Goal: Find contact information: Find contact information

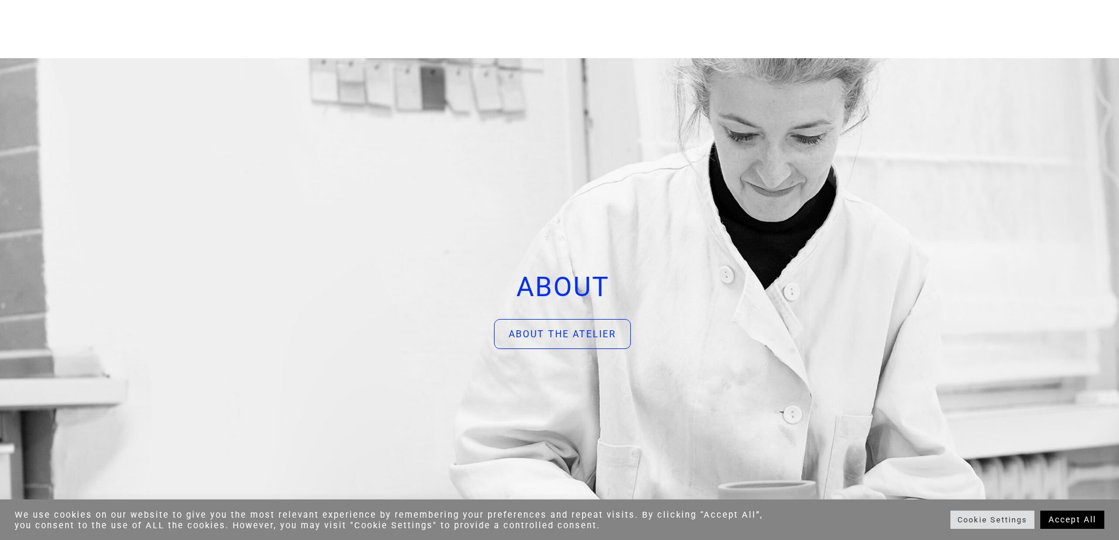
scroll to position [4021, 0]
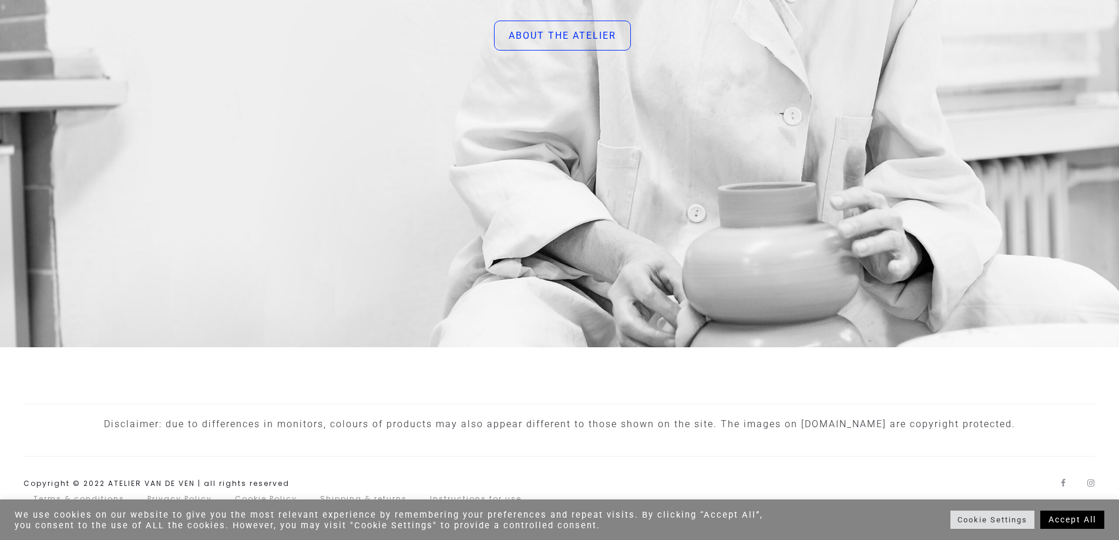
click at [1074, 518] on link "Accept All" at bounding box center [1072, 519] width 64 height 18
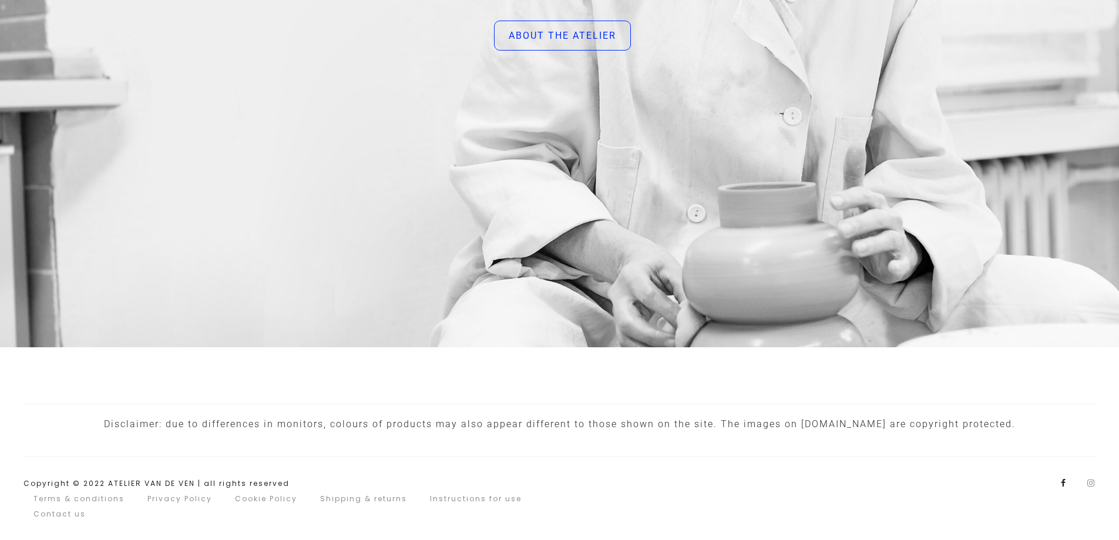
click at [1065, 485] on link "Facebook" at bounding box center [1063, 483] width 6 height 8
click at [70, 517] on link "Contact us" at bounding box center [59, 514] width 52 height 10
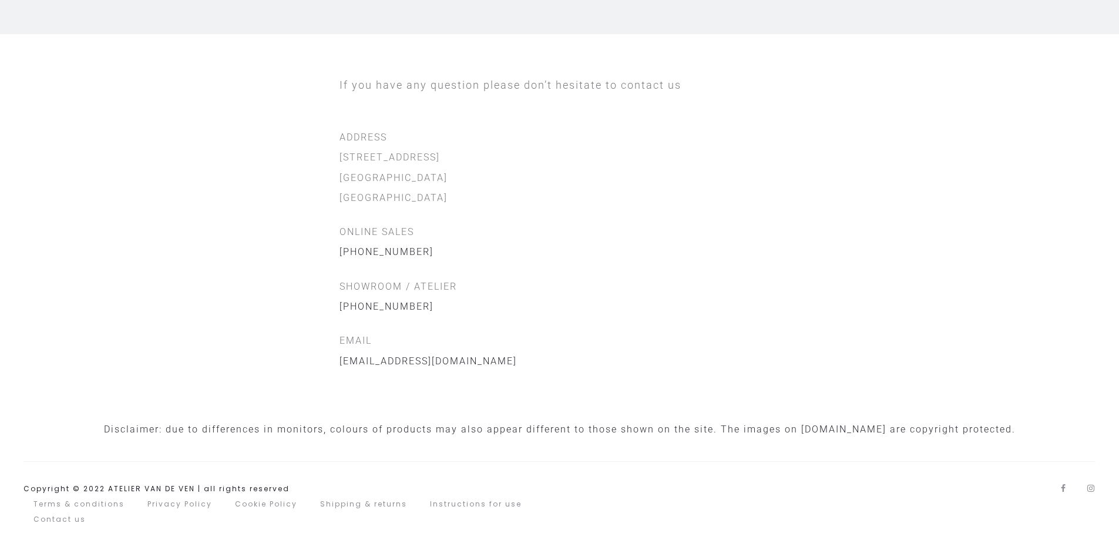
scroll to position [309, 0]
click at [1093, 479] on link "Instagram" at bounding box center [1091, 483] width 8 height 8
drag, startPoint x: 335, startPoint y: 356, endPoint x: 489, endPoint y: 355, distance: 153.3
click at [489, 355] on div "If you have any question please don’t hesitate to contact us ADDRESS [STREET_AD…" at bounding box center [560, 218] width 458 height 296
copy link "[EMAIL_ADDRESS][DOMAIN_NAME]"
